Goal: Task Accomplishment & Management: Use online tool/utility

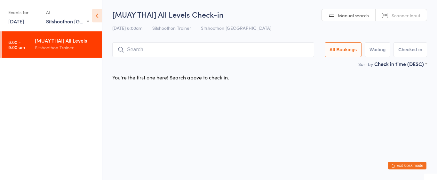
select select "2"
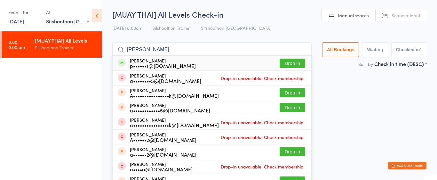
type input "[PERSON_NAME]"
click at [292, 61] on button "Drop in" at bounding box center [292, 63] width 26 height 9
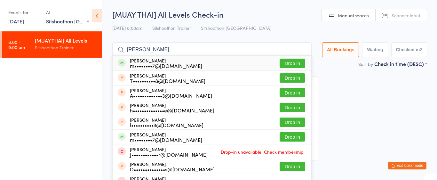
type input "[PERSON_NAME]"
click at [287, 62] on button "Drop in" at bounding box center [292, 63] width 26 height 9
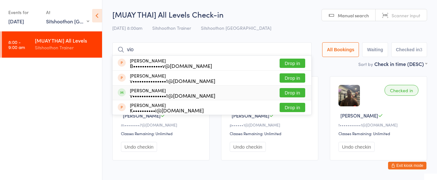
type input "vio"
click at [288, 94] on button "Drop in" at bounding box center [292, 92] width 26 height 9
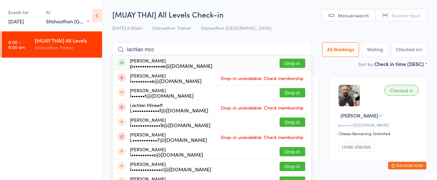
type input "lachlan mcc"
click at [289, 61] on button "Drop in" at bounding box center [292, 63] width 26 height 9
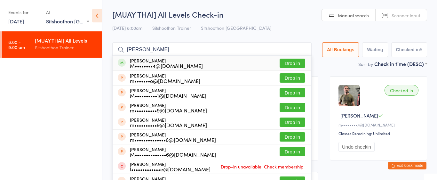
type input "[PERSON_NAME]"
click at [285, 66] on button "Drop in" at bounding box center [292, 63] width 26 height 9
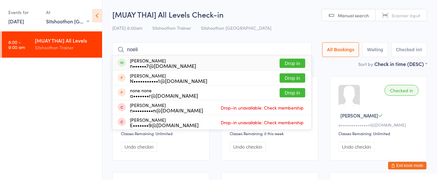
type input "noeli"
click at [284, 65] on button "Drop in" at bounding box center [292, 63] width 26 height 9
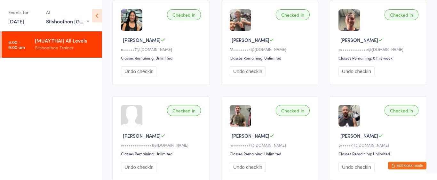
scroll to position [76, 0]
click at [249, 38] on span "[PERSON_NAME]" at bounding box center [251, 39] width 38 height 7
drag, startPoint x: 255, startPoint y: 39, endPoint x: 233, endPoint y: 40, distance: 21.4
click at [233, 40] on span "[PERSON_NAME]" at bounding box center [251, 39] width 38 height 7
click at [228, 40] on div "Checked in [PERSON_NAME] [PERSON_NAME]••••••••4@[DOMAIN_NAME] Classes Remaining…" at bounding box center [269, 42] width 97 height 84
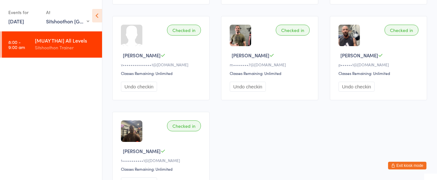
scroll to position [0, 0]
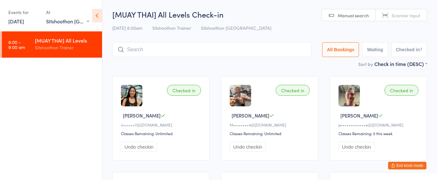
click at [212, 51] on input "search" at bounding box center [211, 49] width 199 height 15
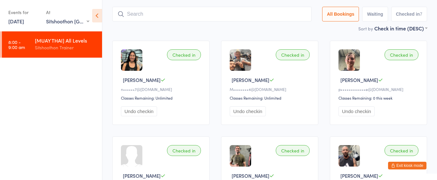
scroll to position [42, 0]
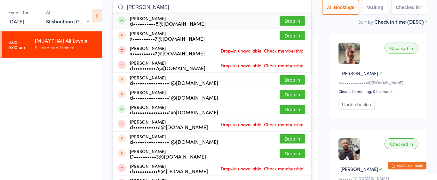
type input "[PERSON_NAME]"
click at [151, 18] on div "[PERSON_NAME] d••••••••••8@[DOMAIN_NAME]" at bounding box center [168, 21] width 76 height 10
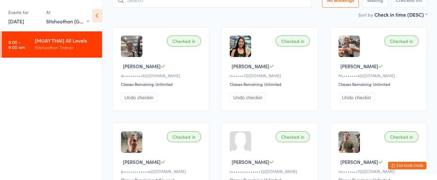
scroll to position [0, 0]
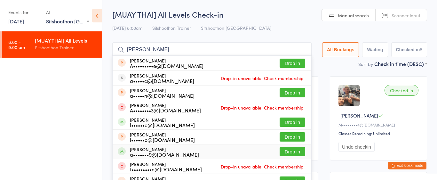
type input "[PERSON_NAME]"
click at [294, 153] on button "Drop in" at bounding box center [292, 151] width 26 height 9
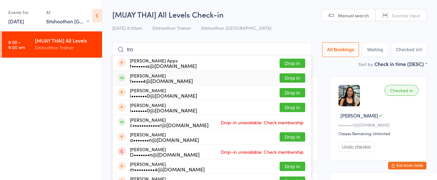
type input "tro"
click at [285, 77] on button "Drop in" at bounding box center [292, 77] width 26 height 9
